Goal: Task Accomplishment & Management: Manage account settings

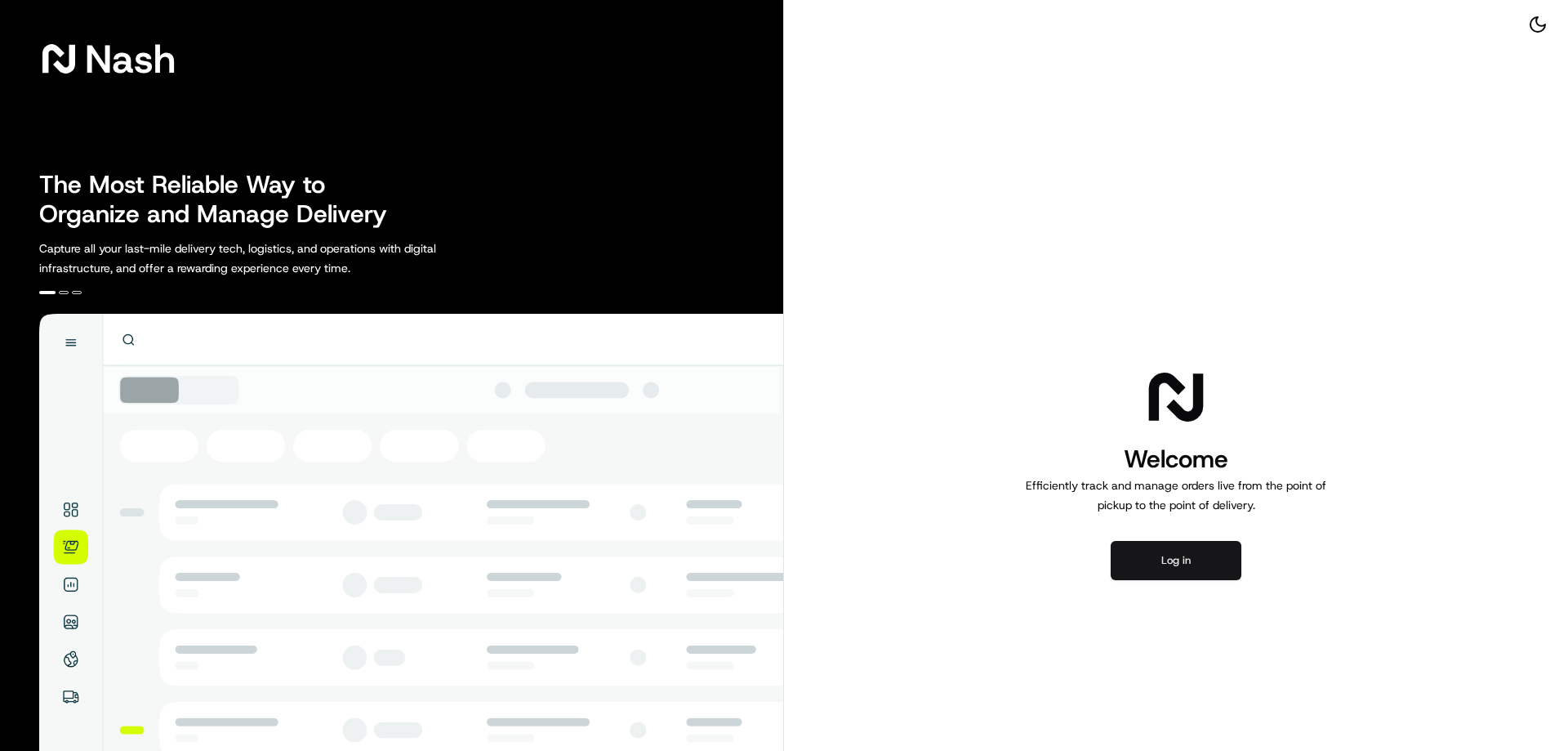
click at [1198, 564] on button "Log in" at bounding box center [1175, 560] width 130 height 39
